Goal: Task Accomplishment & Management: Complete application form

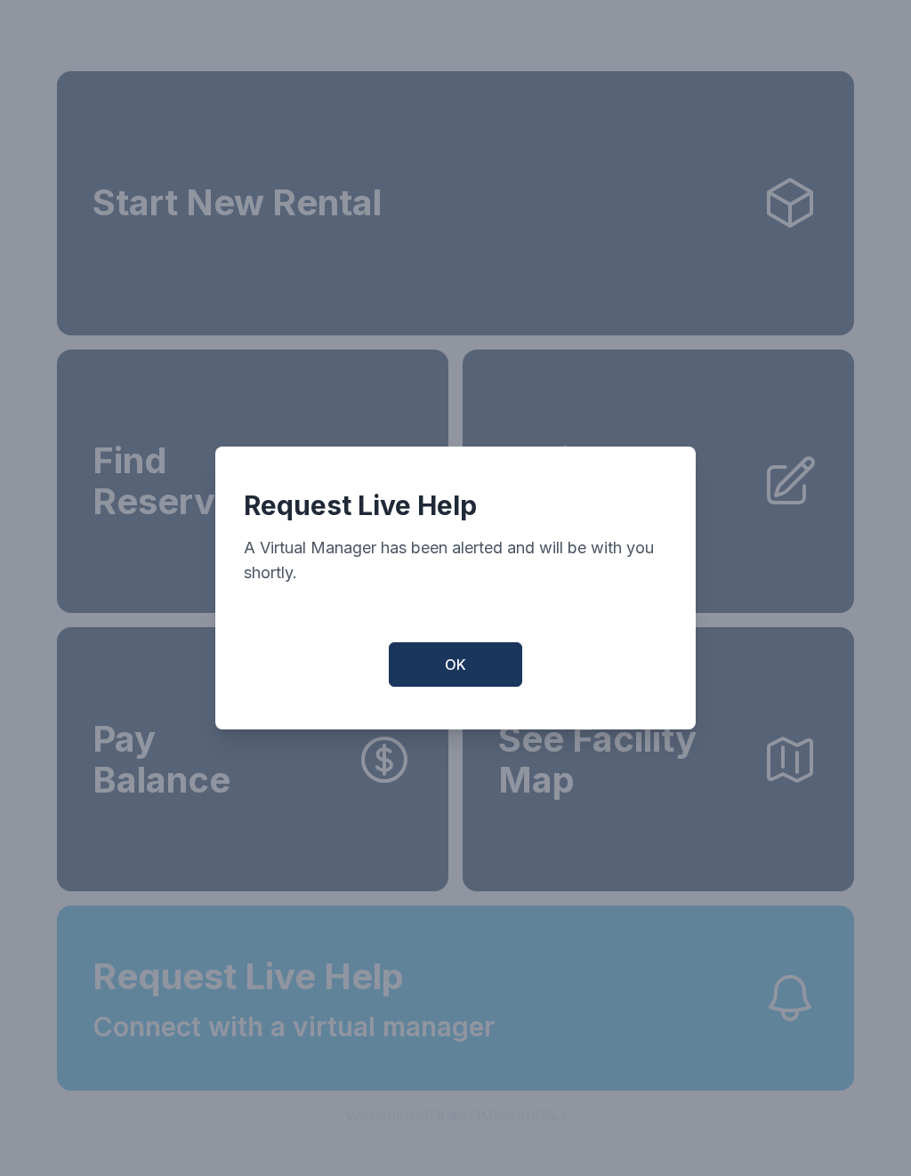
click at [501, 659] on button "OK" at bounding box center [455, 664] width 133 height 44
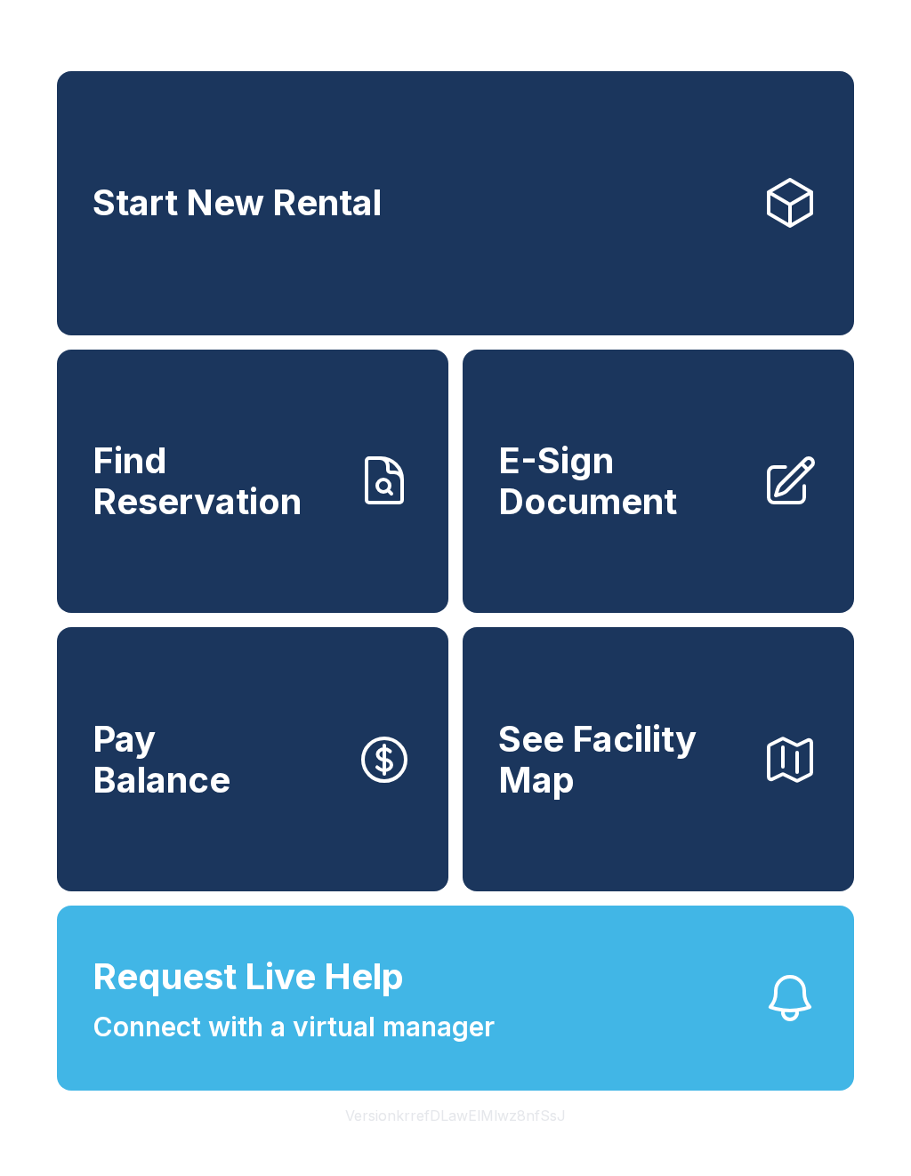
click at [294, 1047] on span "Connect with a virtual manager" at bounding box center [293, 1027] width 402 height 40
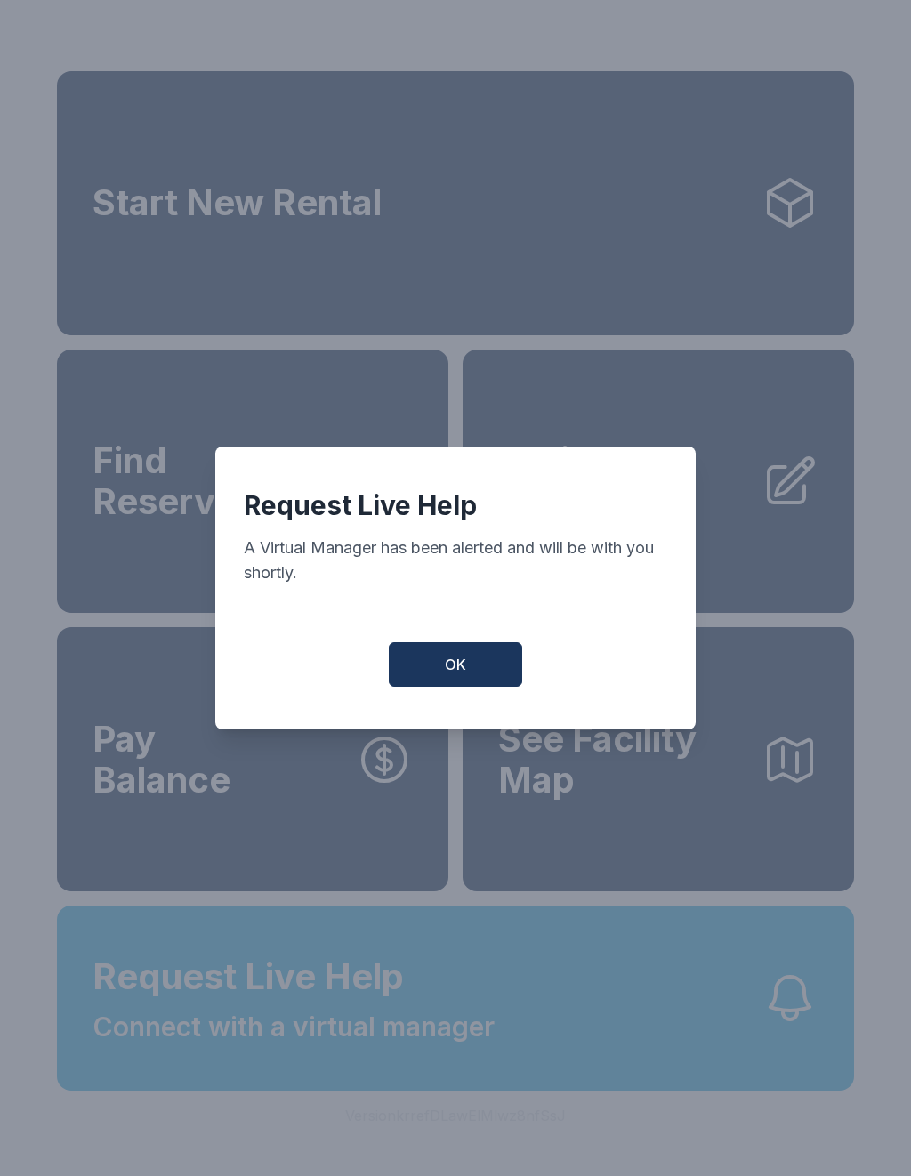
click at [465, 686] on button "OK" at bounding box center [455, 664] width 133 height 44
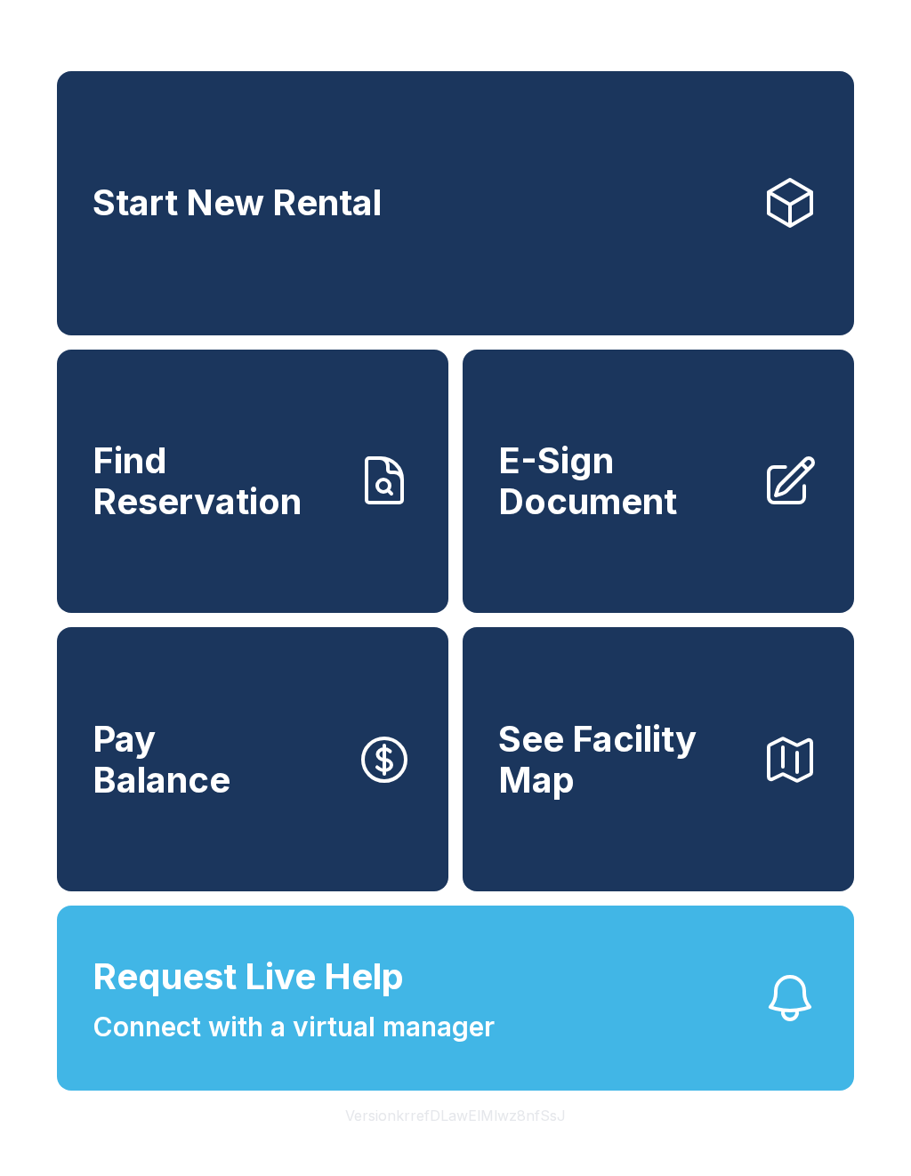
click at [447, 1047] on span "Connect with a virtual manager" at bounding box center [293, 1027] width 402 height 40
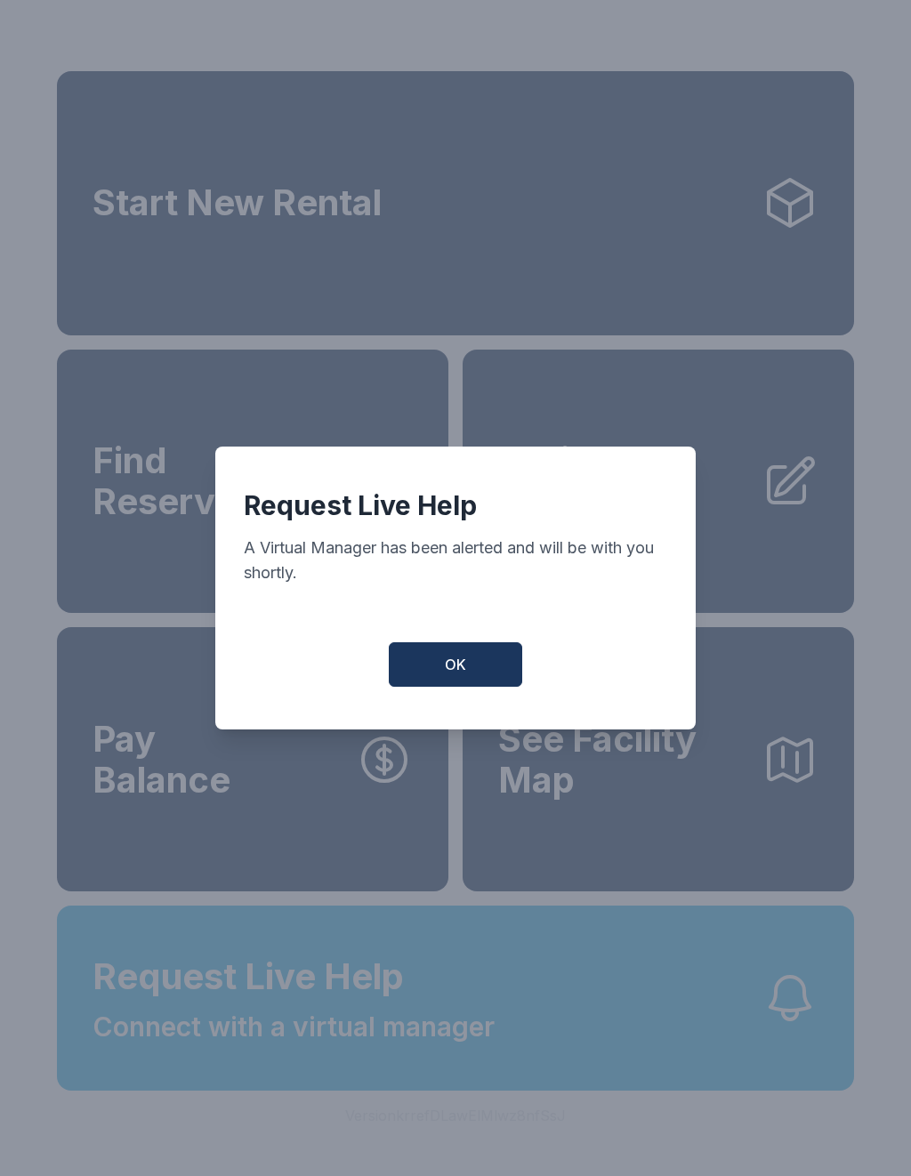
click at [458, 675] on span "OK" at bounding box center [455, 664] width 21 height 21
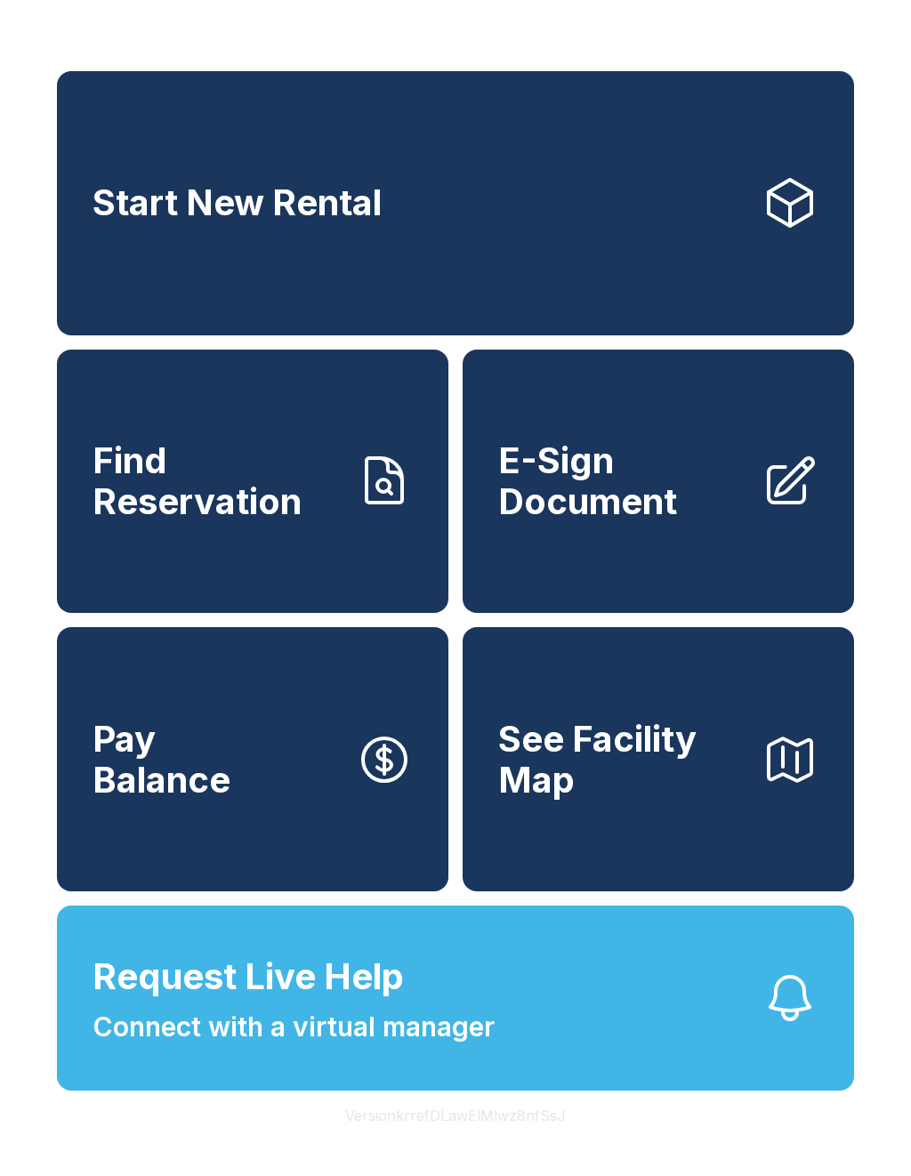
click at [381, 1003] on span "Request Live Help" at bounding box center [247, 976] width 311 height 53
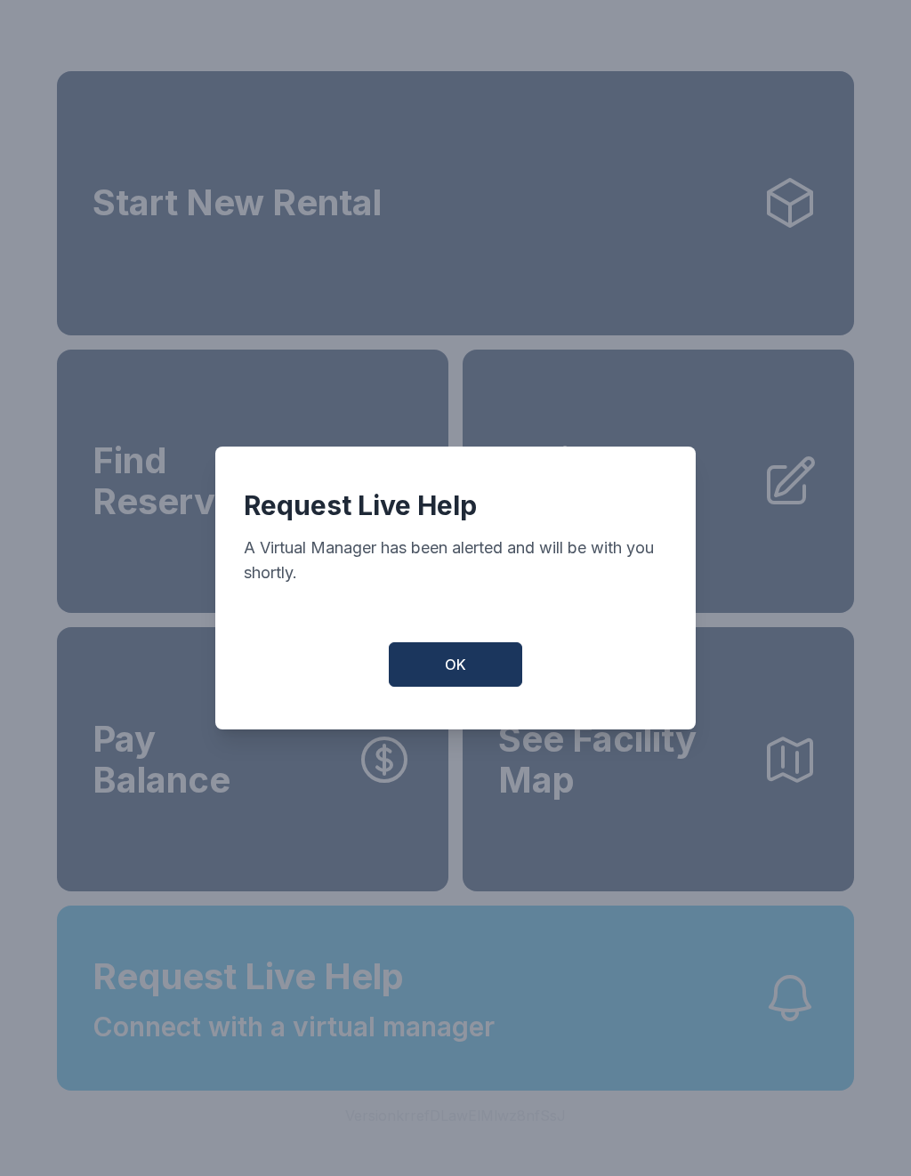
click at [454, 670] on span "OK" at bounding box center [455, 664] width 21 height 21
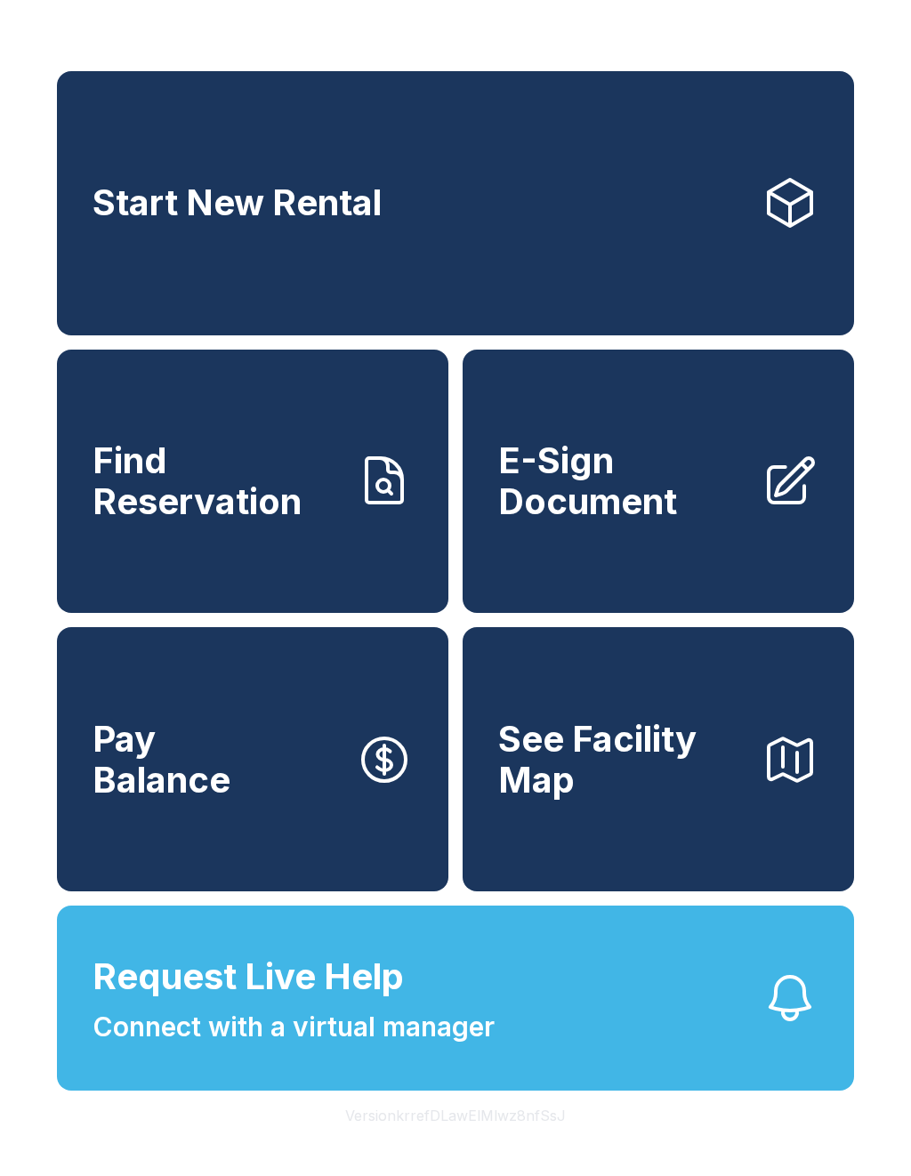
click at [375, 1047] on span "Connect with a virtual manager" at bounding box center [293, 1027] width 402 height 40
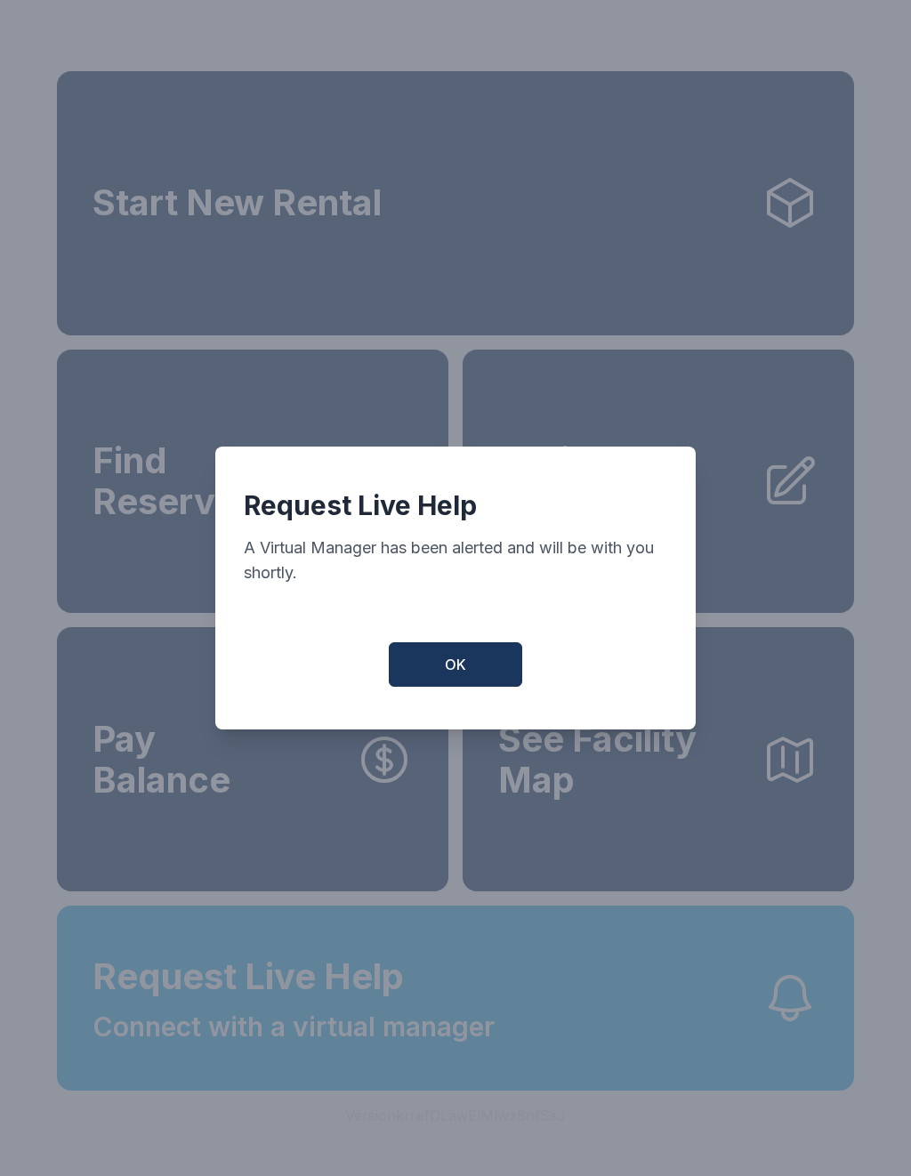
click at [436, 670] on button "OK" at bounding box center [455, 664] width 133 height 44
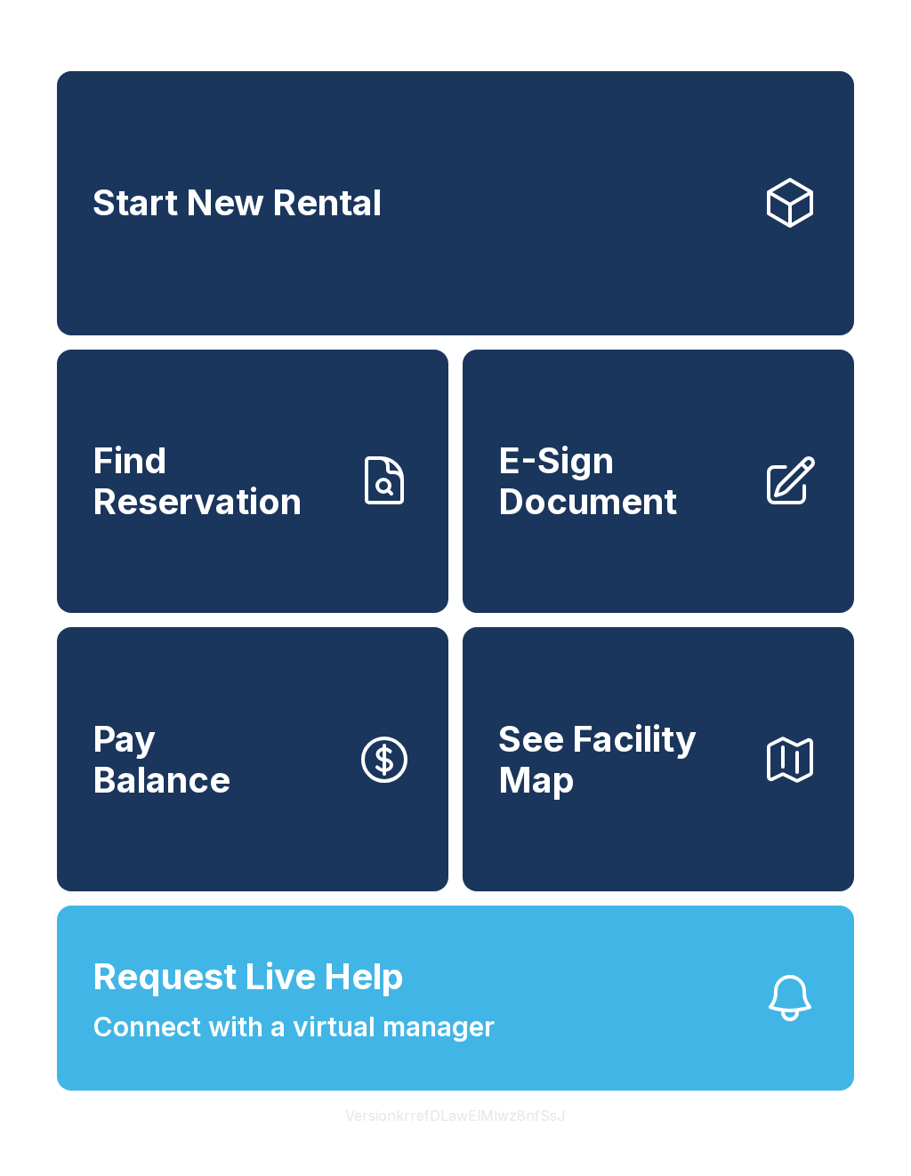
click at [373, 1047] on span "Connect with a virtual manager" at bounding box center [293, 1027] width 402 height 40
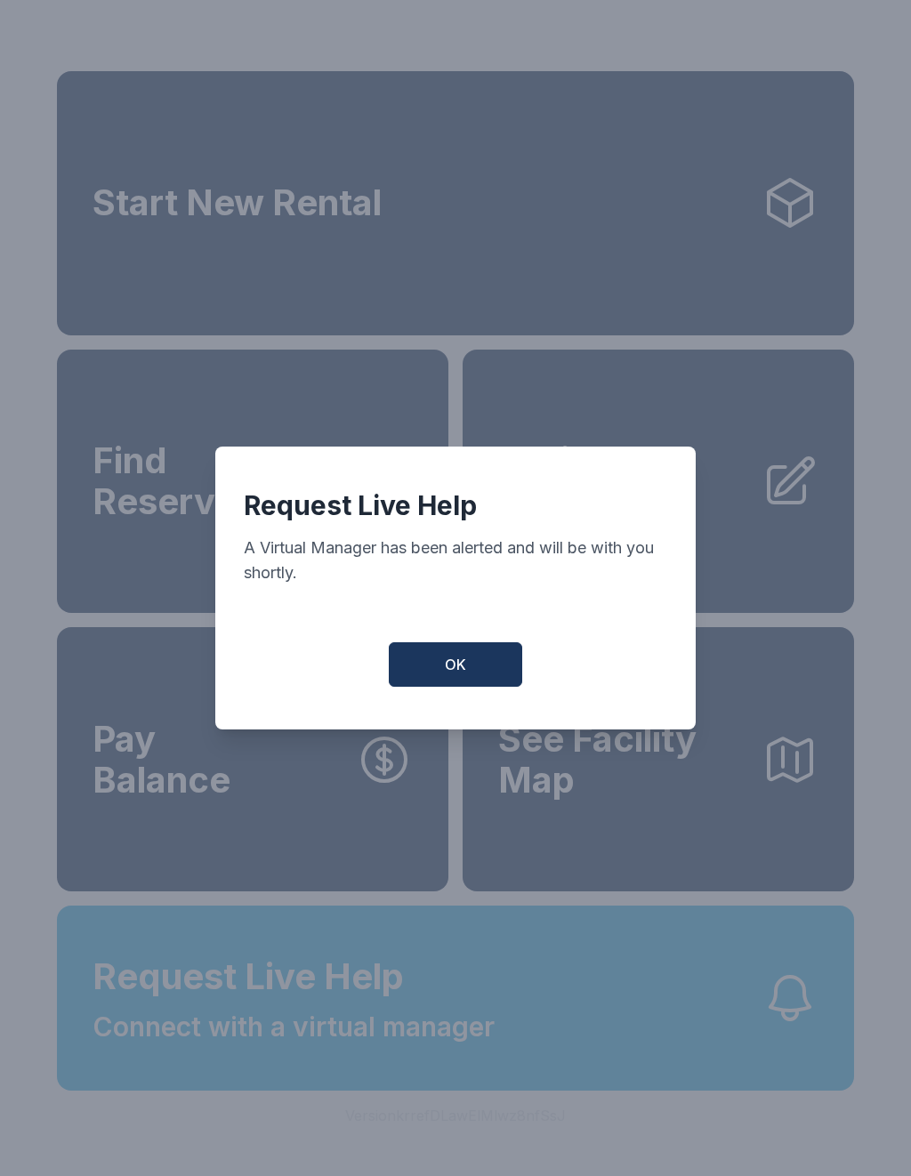
click at [425, 686] on button "OK" at bounding box center [455, 664] width 133 height 44
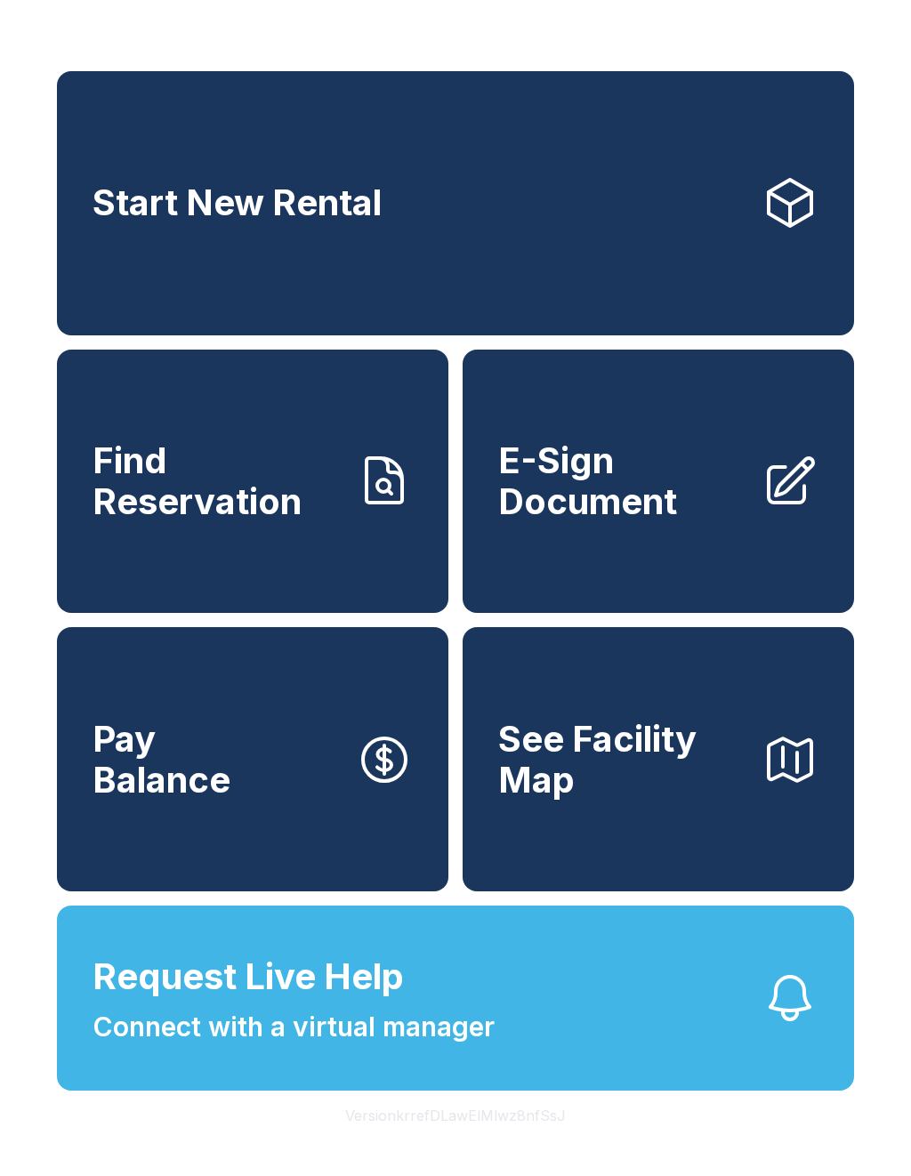
click at [700, 1025] on button "Request Live Help Connect with a virtual manager" at bounding box center [455, 997] width 797 height 185
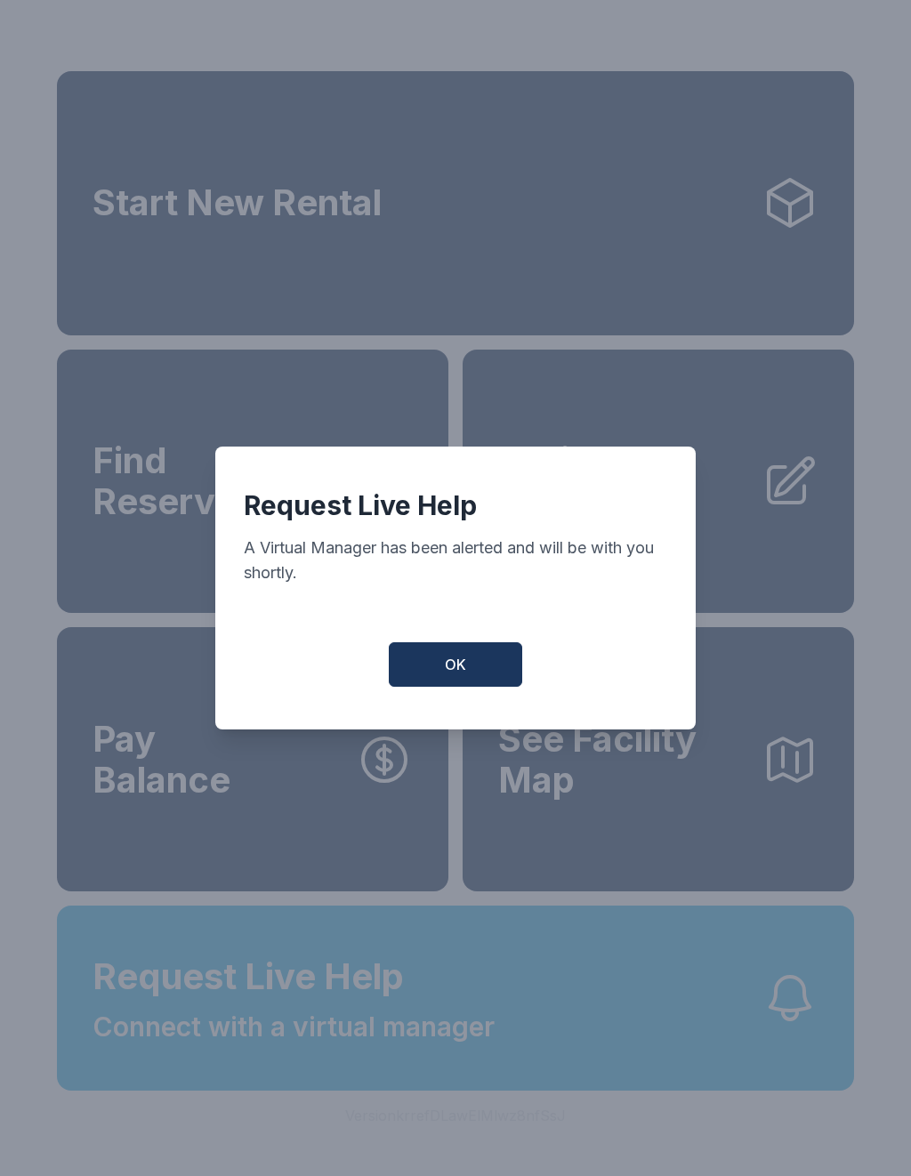
click at [451, 675] on span "OK" at bounding box center [455, 664] width 21 height 21
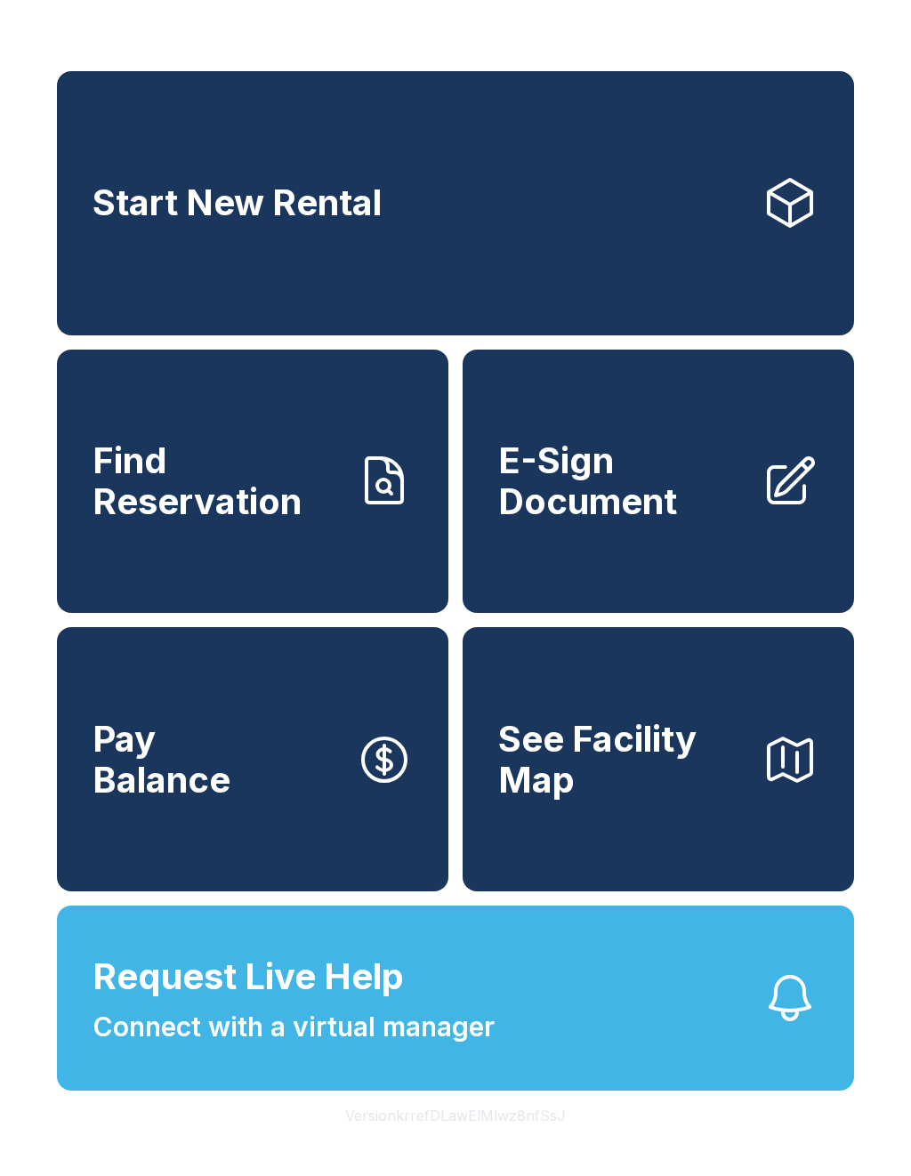
click at [526, 237] on link "Start New Rental" at bounding box center [455, 203] width 797 height 264
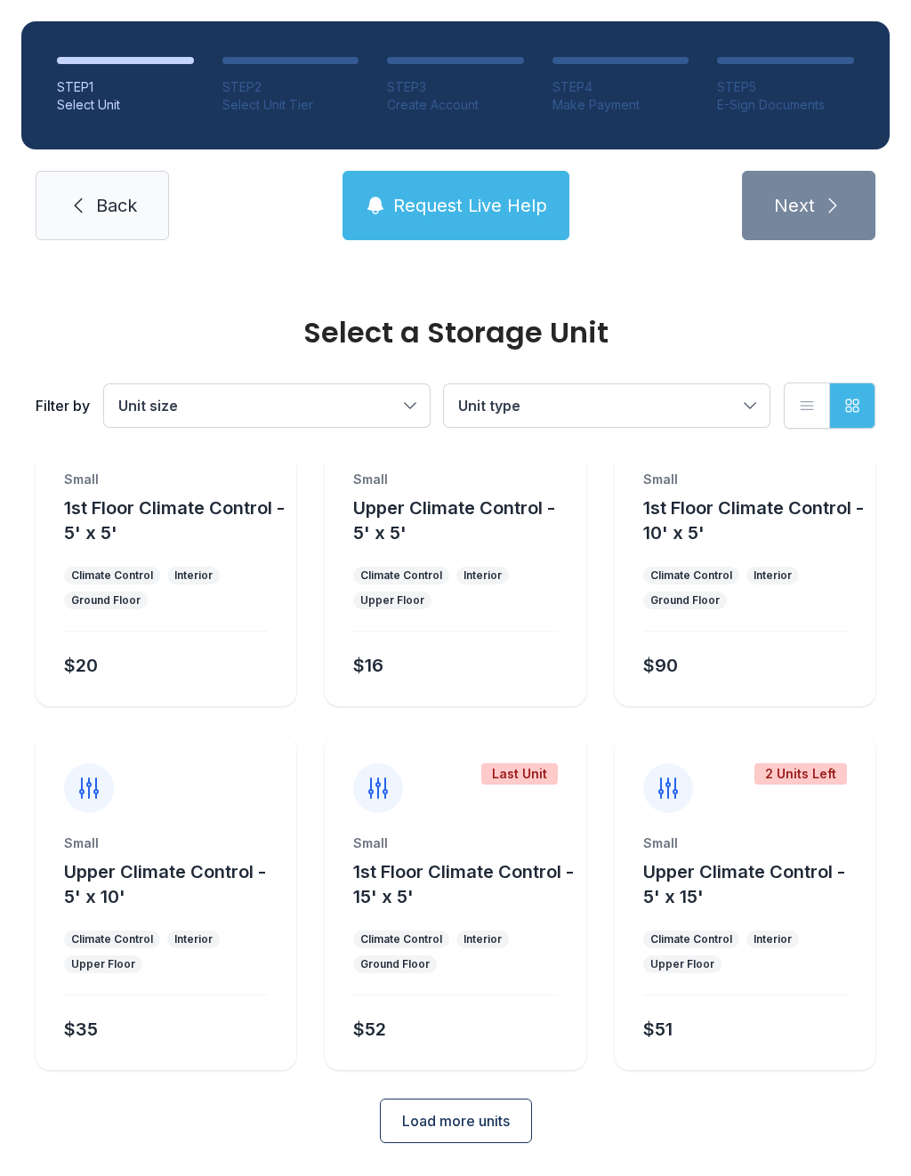
scroll to position [96, 0]
click at [115, 230] on link "Back" at bounding box center [102, 205] width 133 height 69
